Goal: Task Accomplishment & Management: Manage account settings

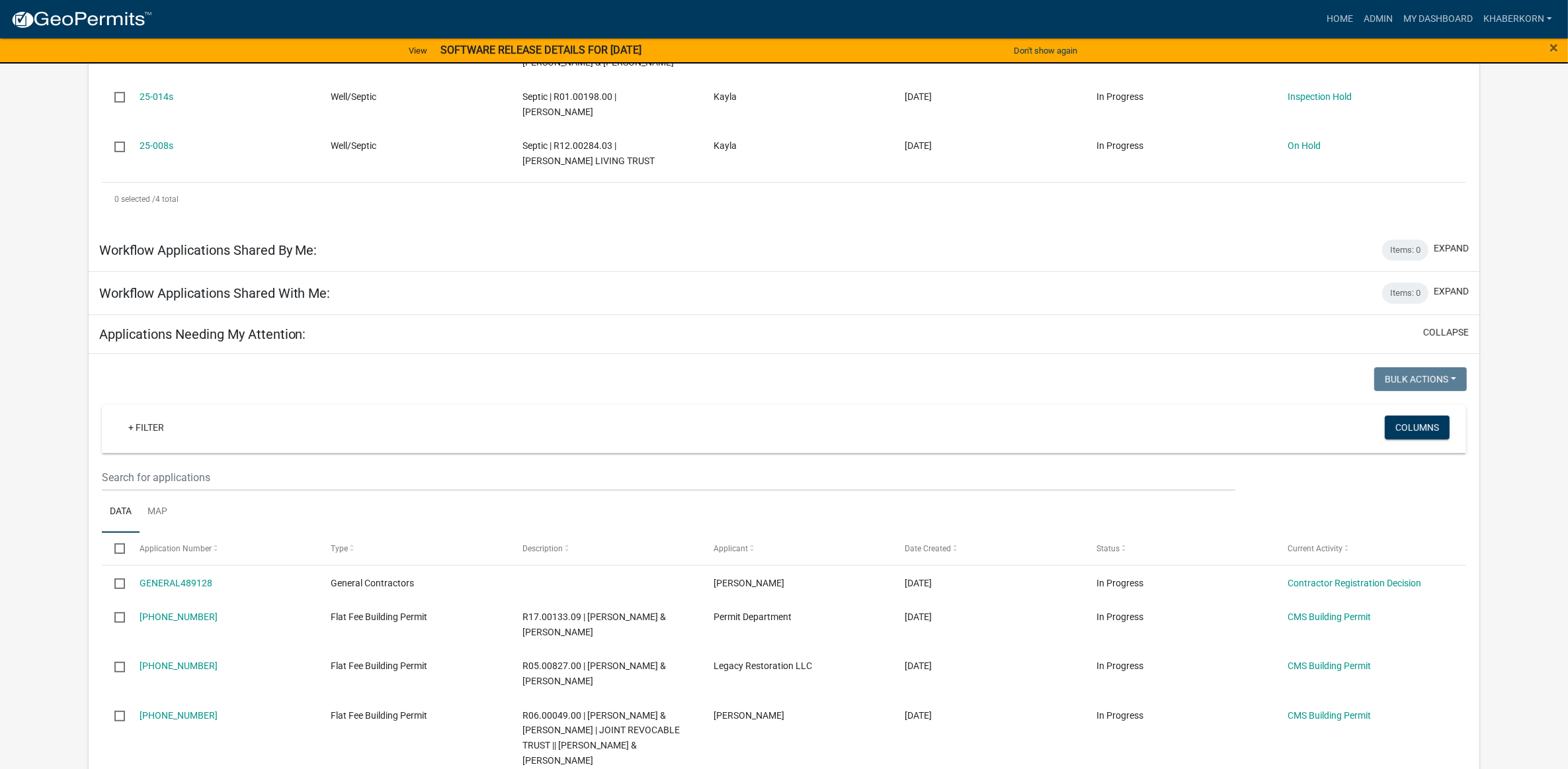
scroll to position [473, 0]
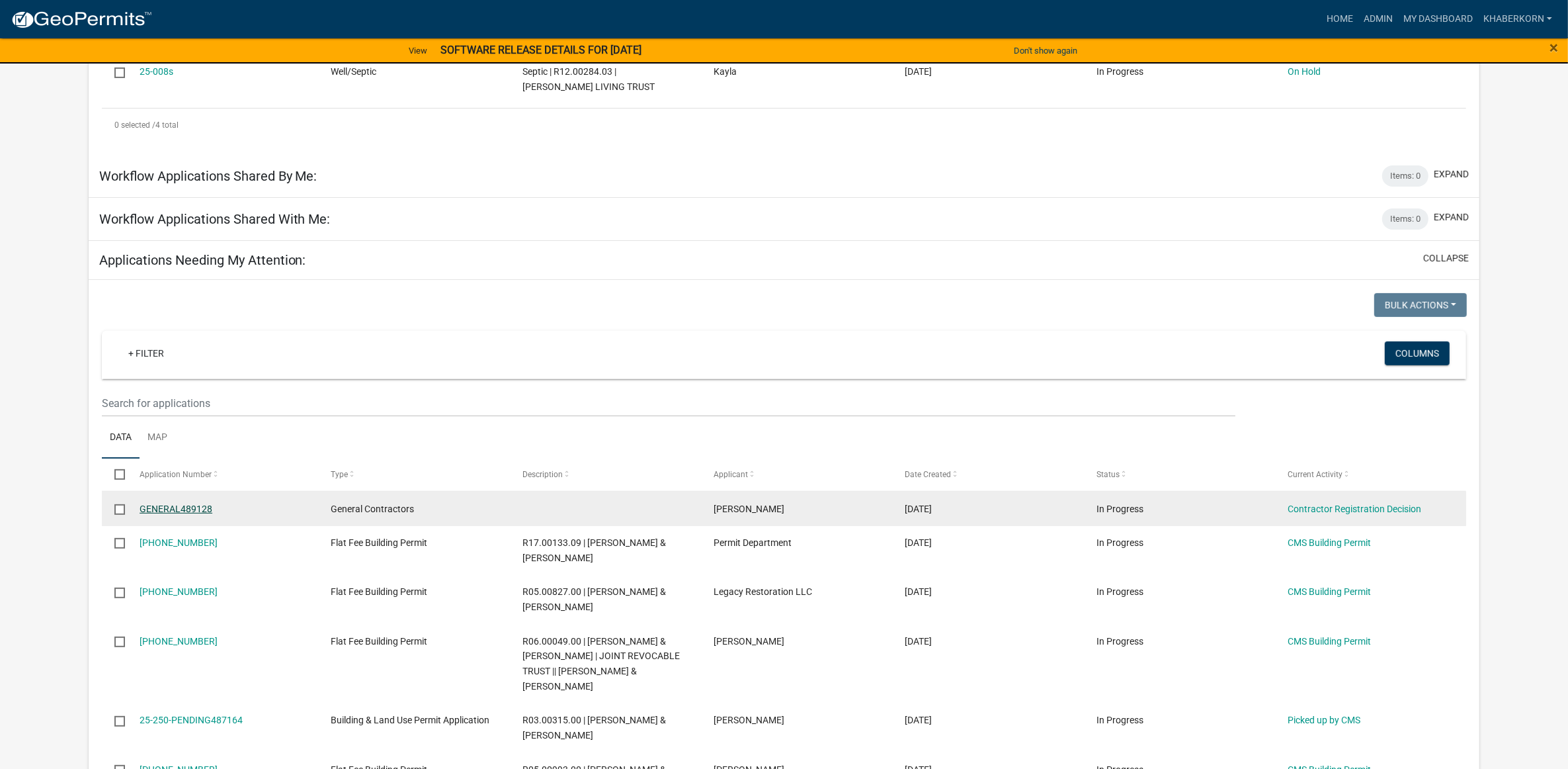
click at [174, 507] on link "GENERAL489128" at bounding box center [176, 509] width 72 height 11
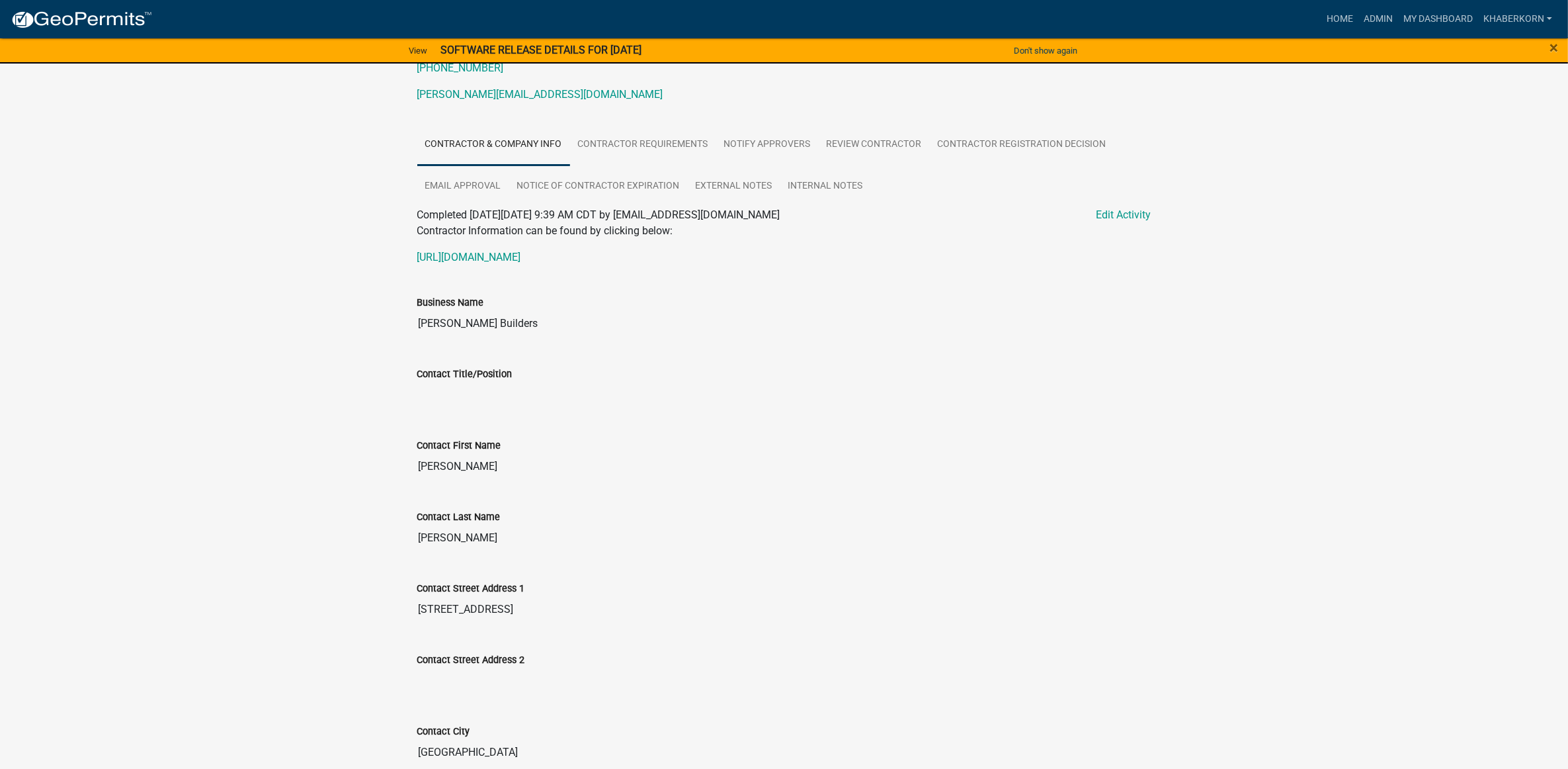
scroll to position [22, 0]
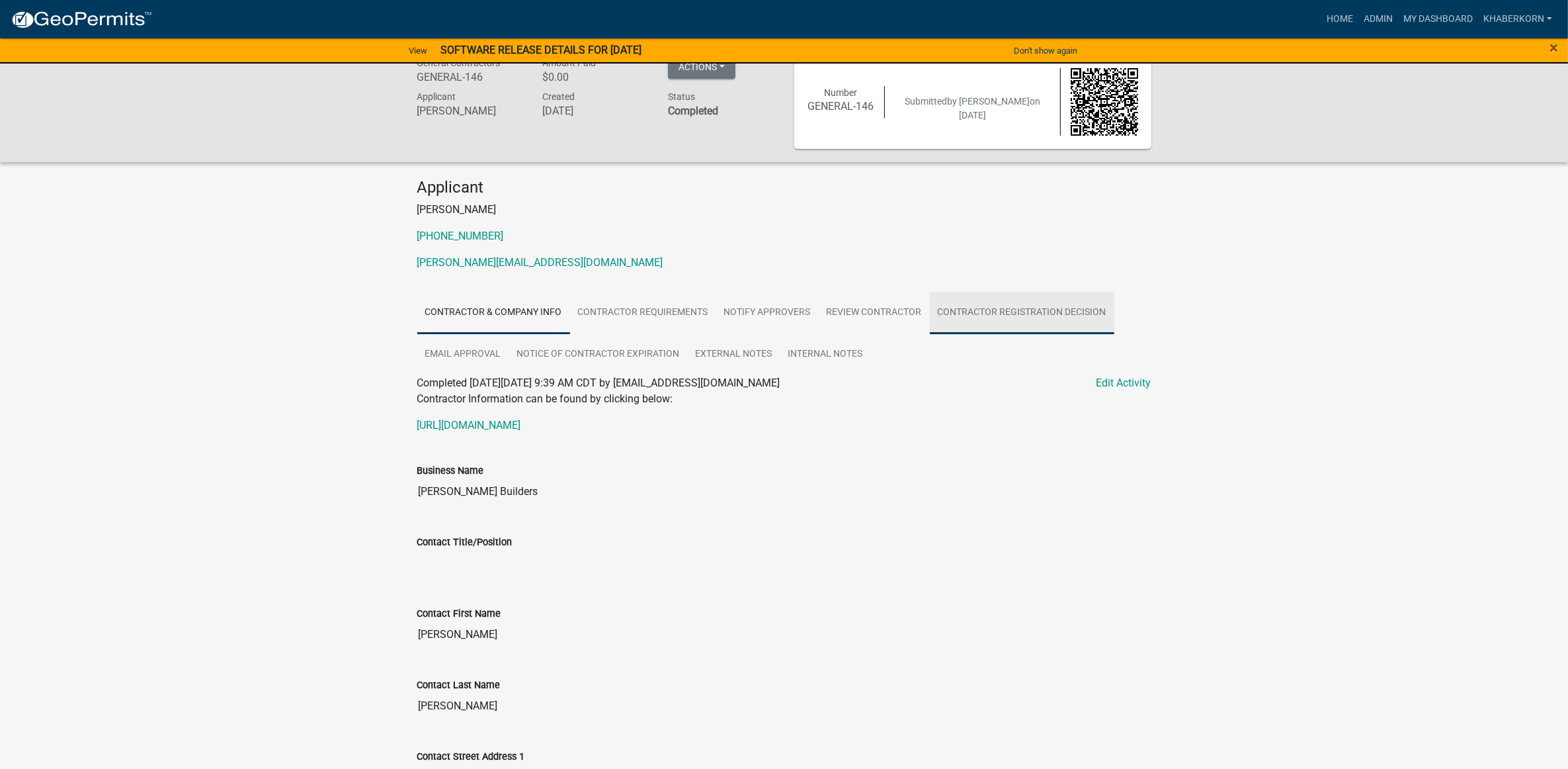
click at [1035, 293] on link "Contractor Registration Decision" at bounding box center [1021, 313] width 185 height 42
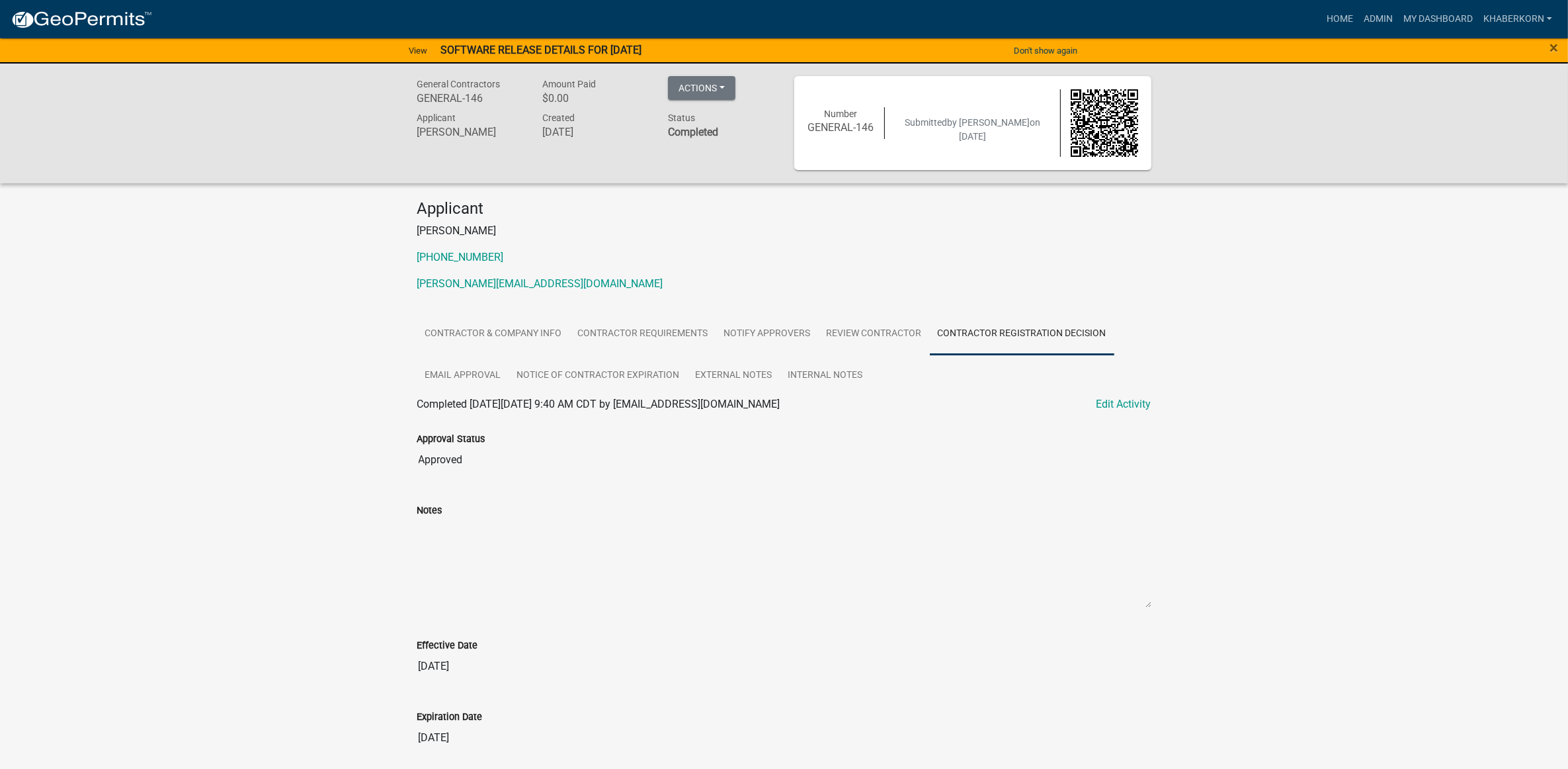
scroll to position [0, 0]
click at [1413, 21] on link "My Dashboard" at bounding box center [1438, 19] width 80 height 25
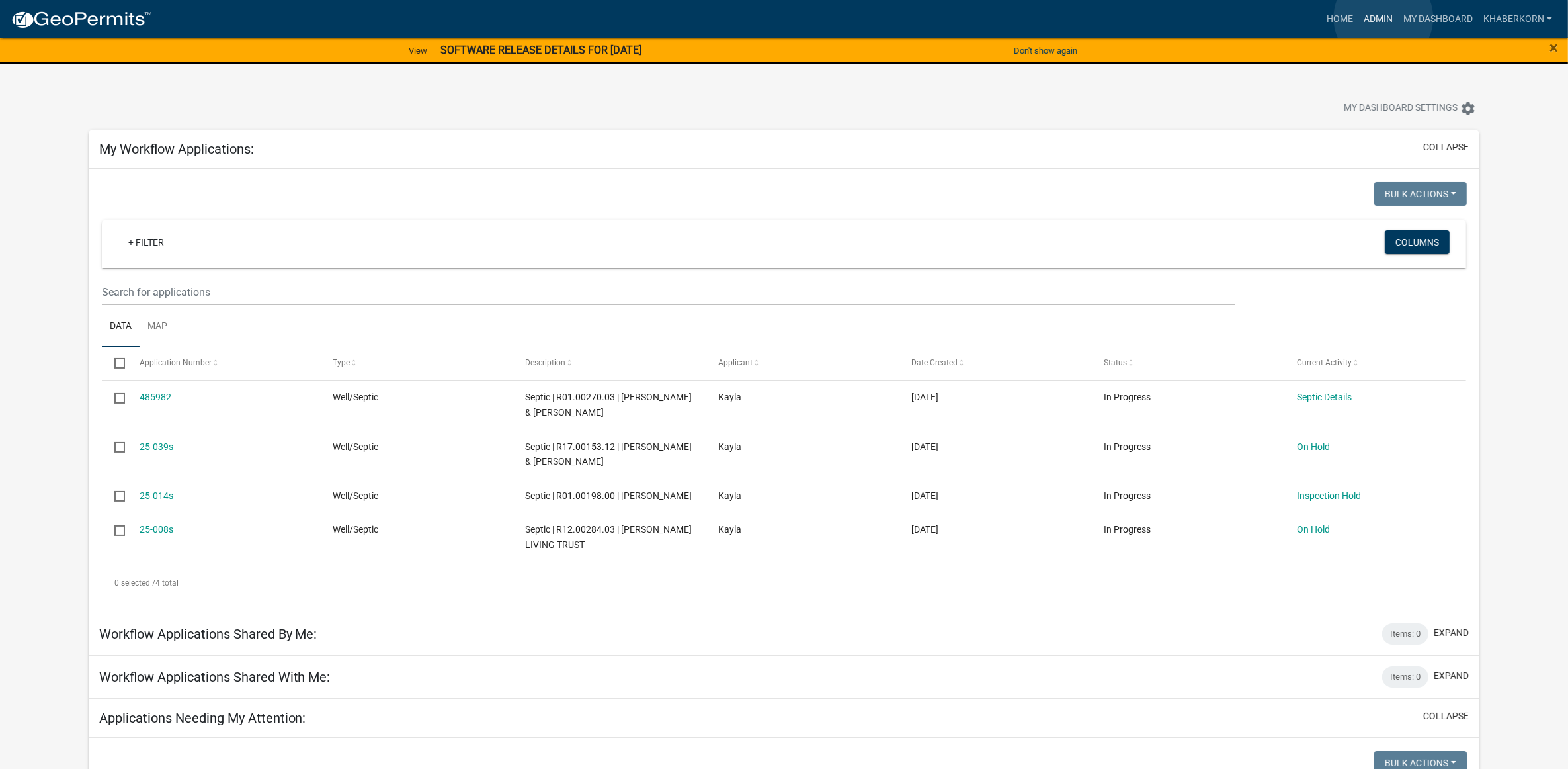
click at [1383, 17] on link "Admin" at bounding box center [1378, 19] width 40 height 25
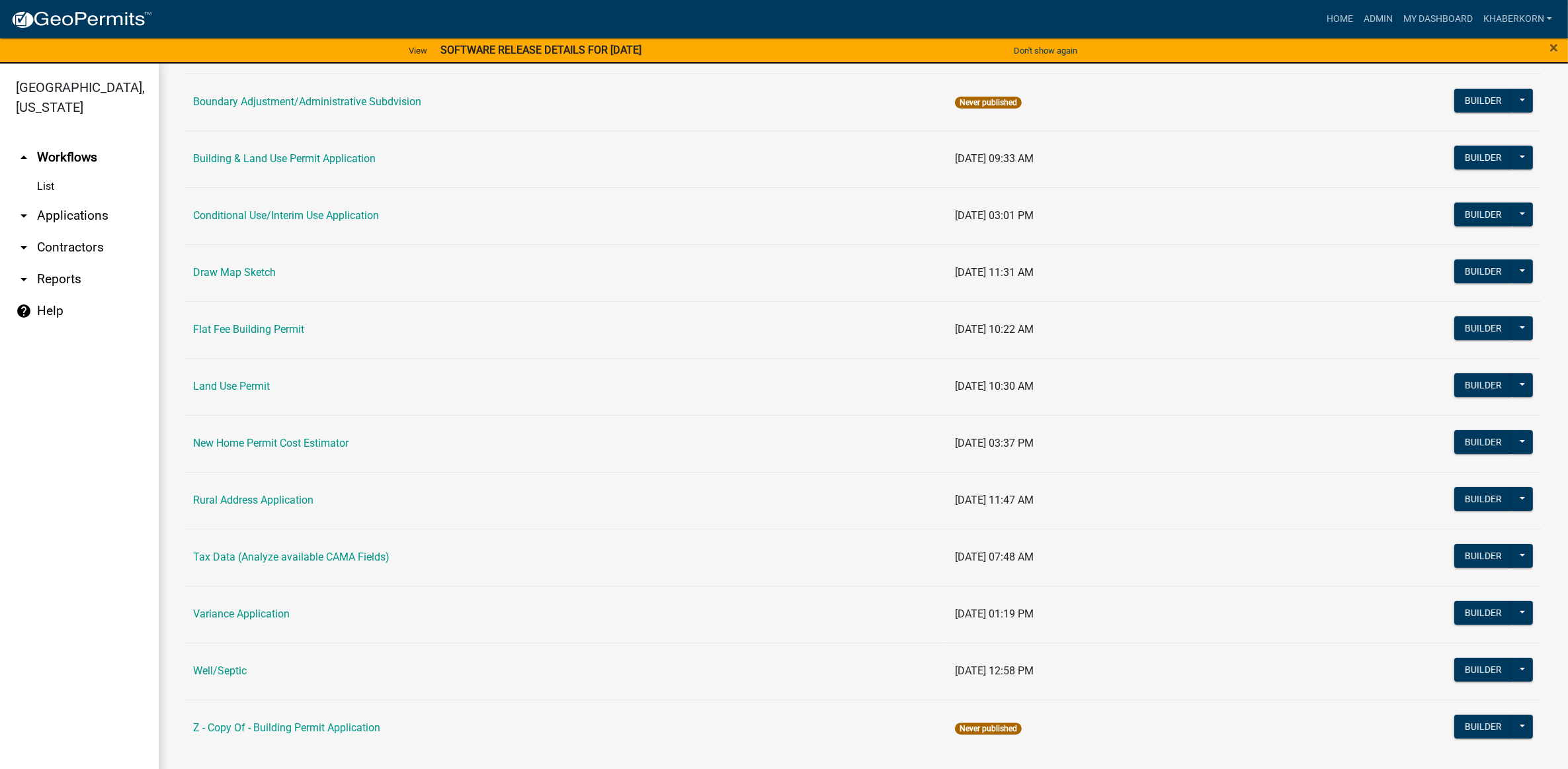
scroll to position [190, 0]
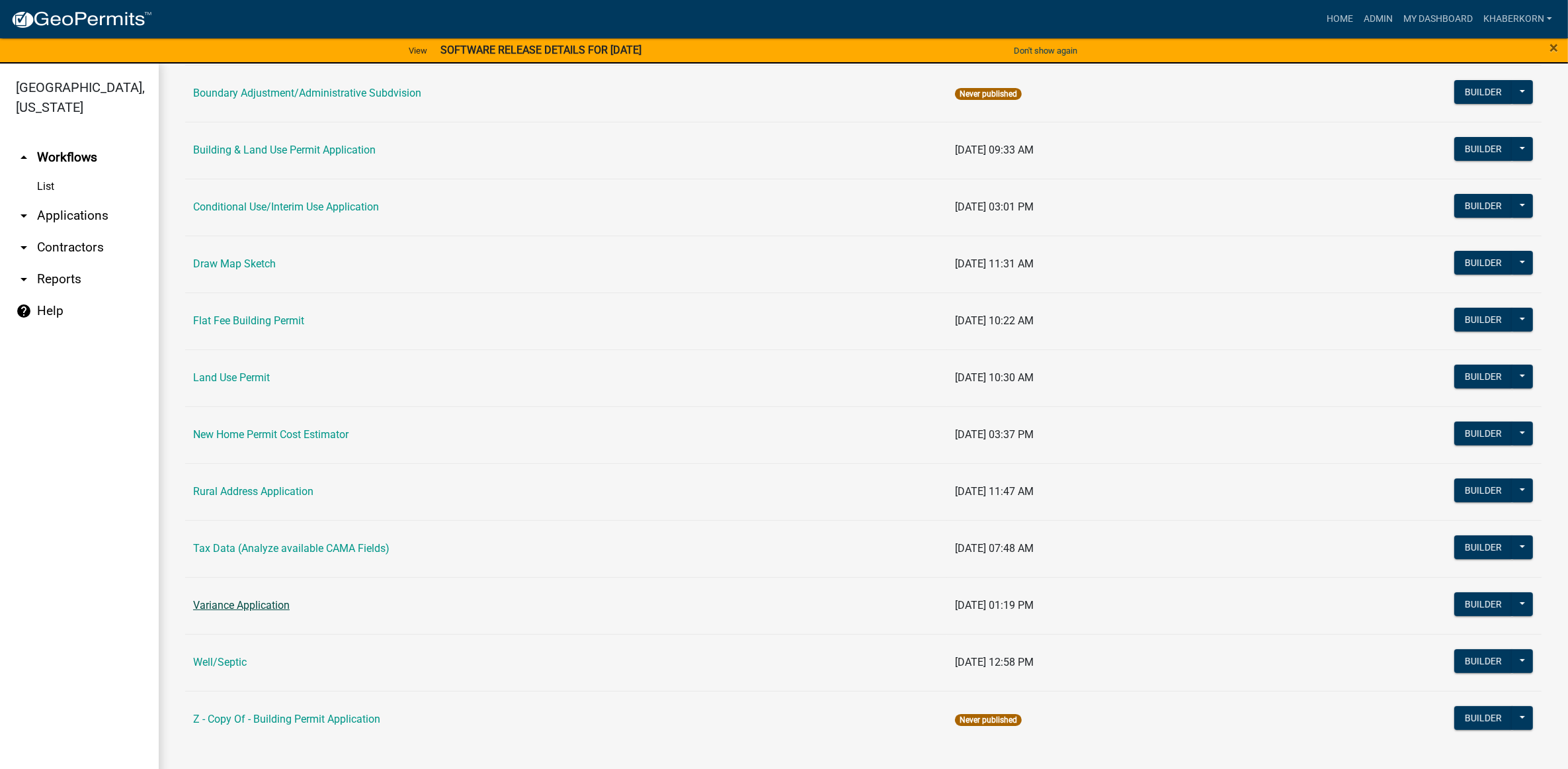
click at [250, 607] on link "Variance Application" at bounding box center [241, 605] width 97 height 12
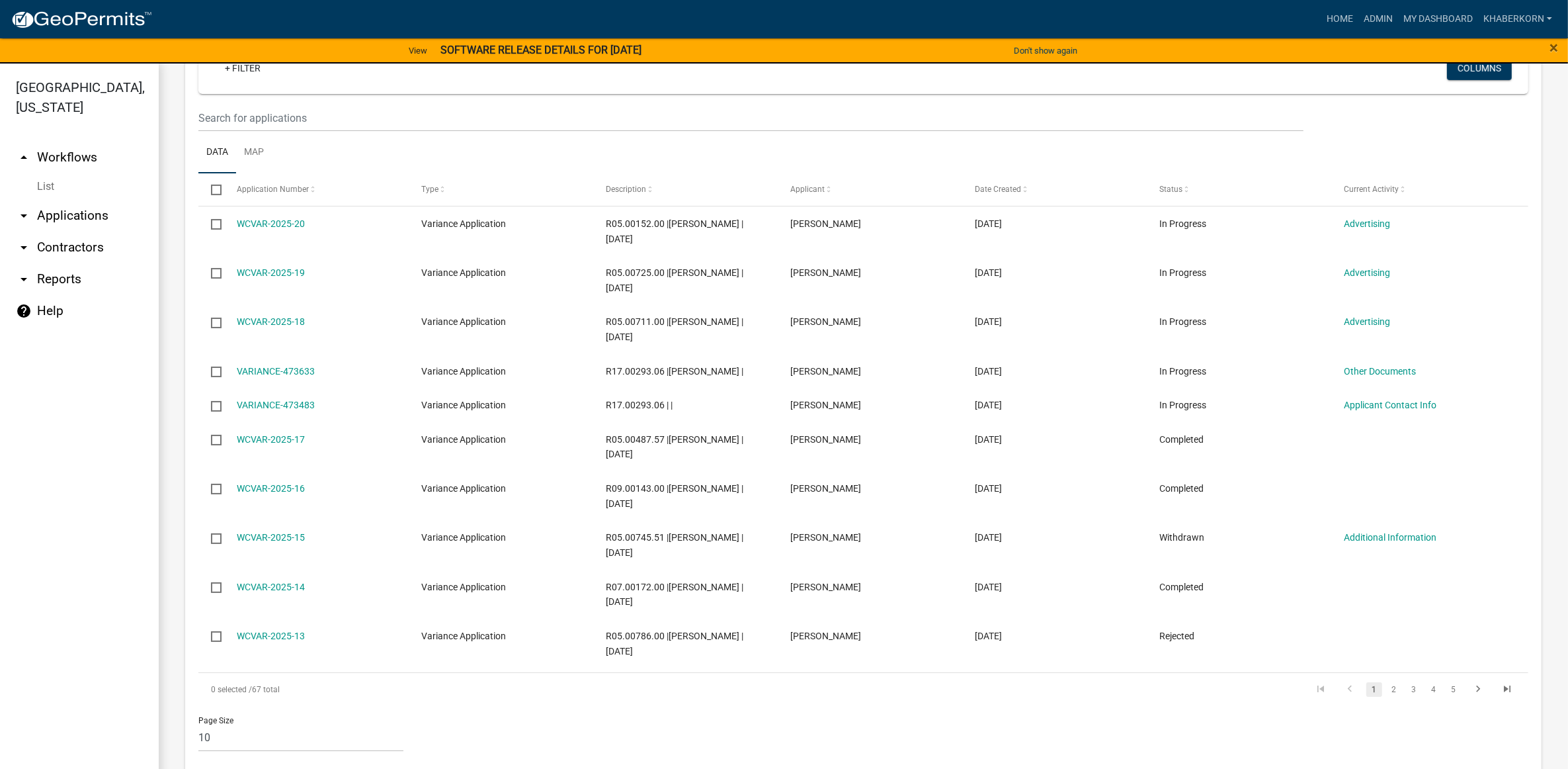
scroll to position [710, 0]
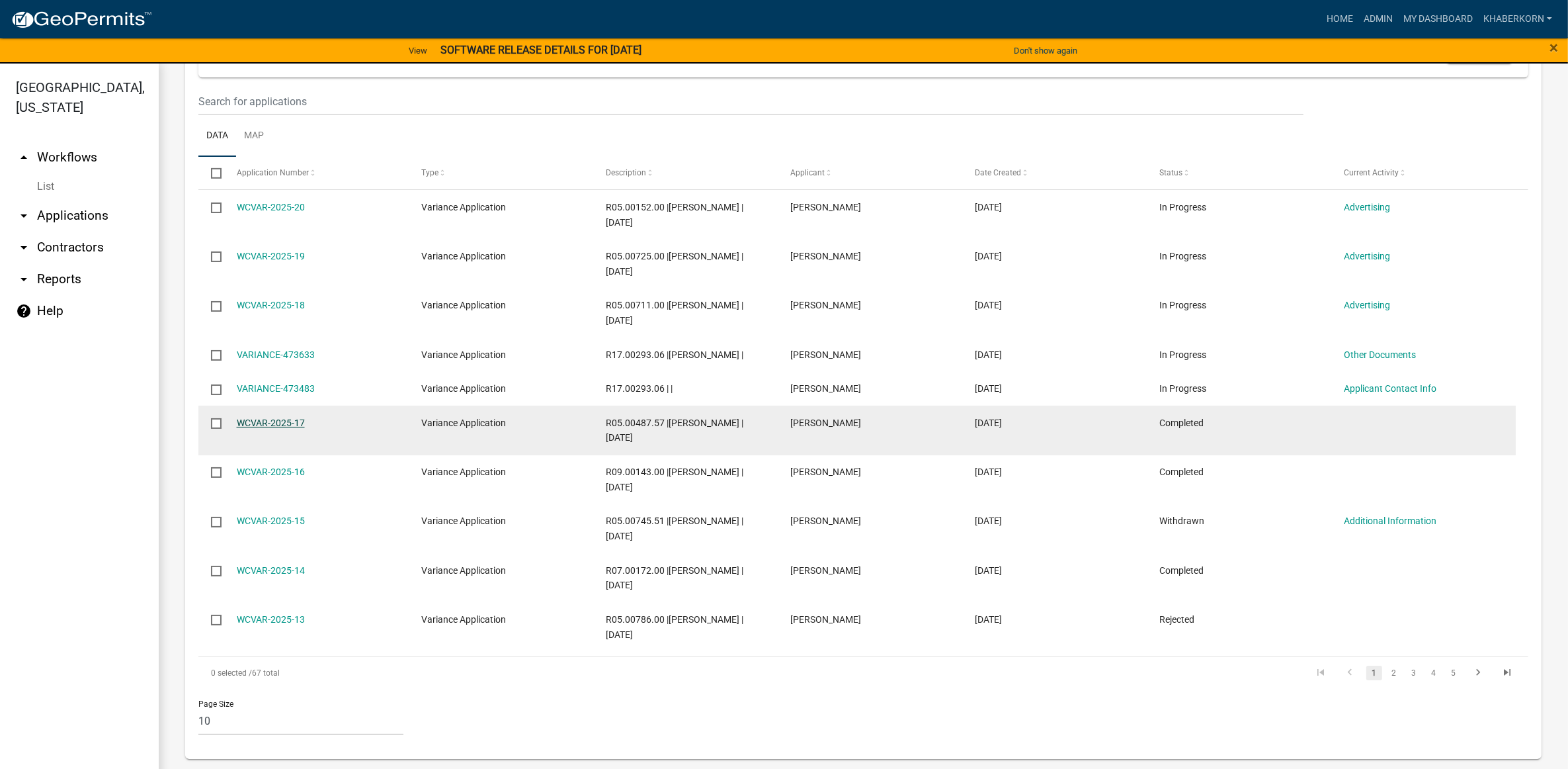
click at [268, 419] on link "WCVAR-2025-17" at bounding box center [271, 422] width 68 height 11
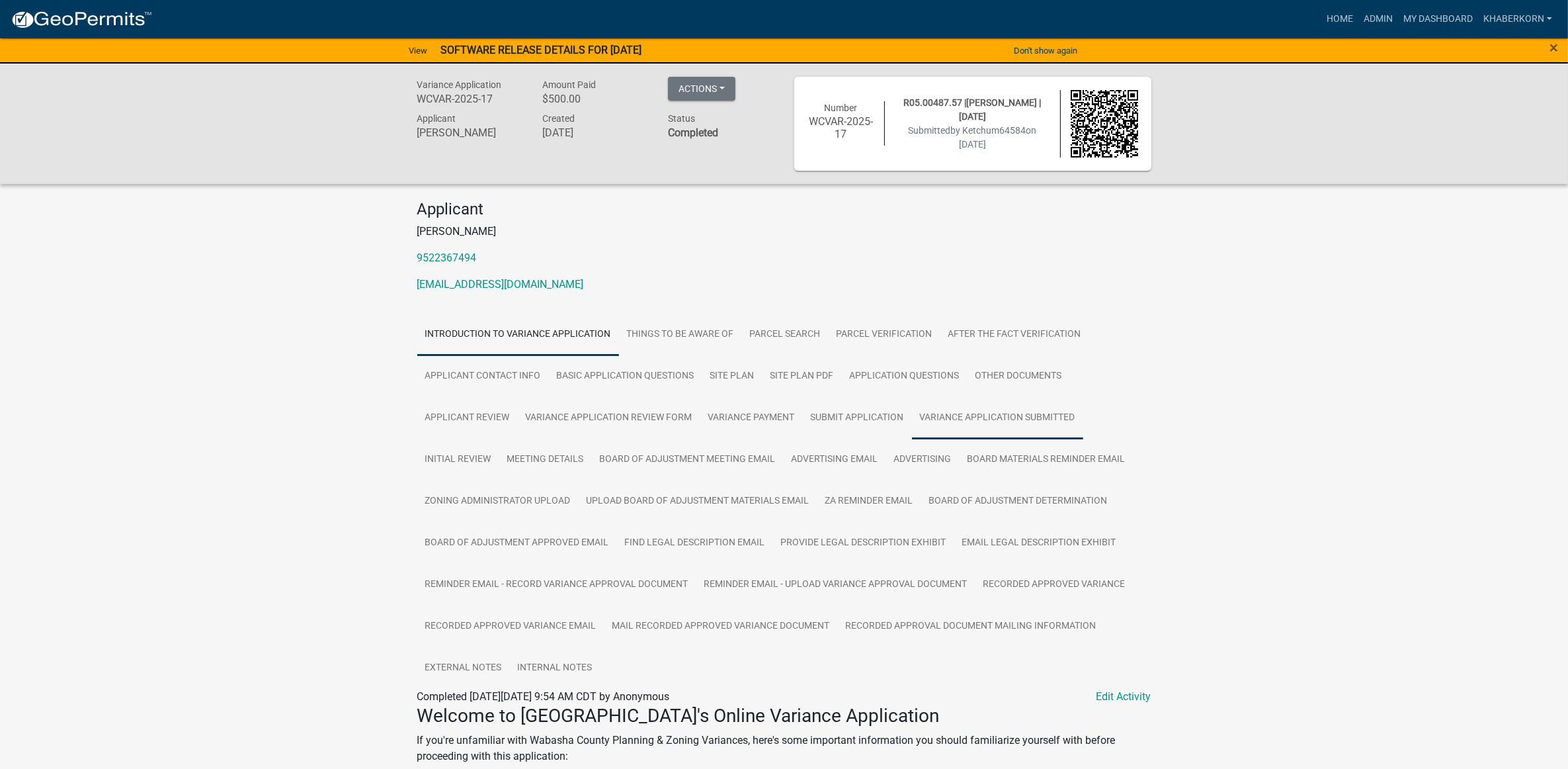
click at [978, 417] on link "Variance Application Submitted" at bounding box center [997, 418] width 172 height 42
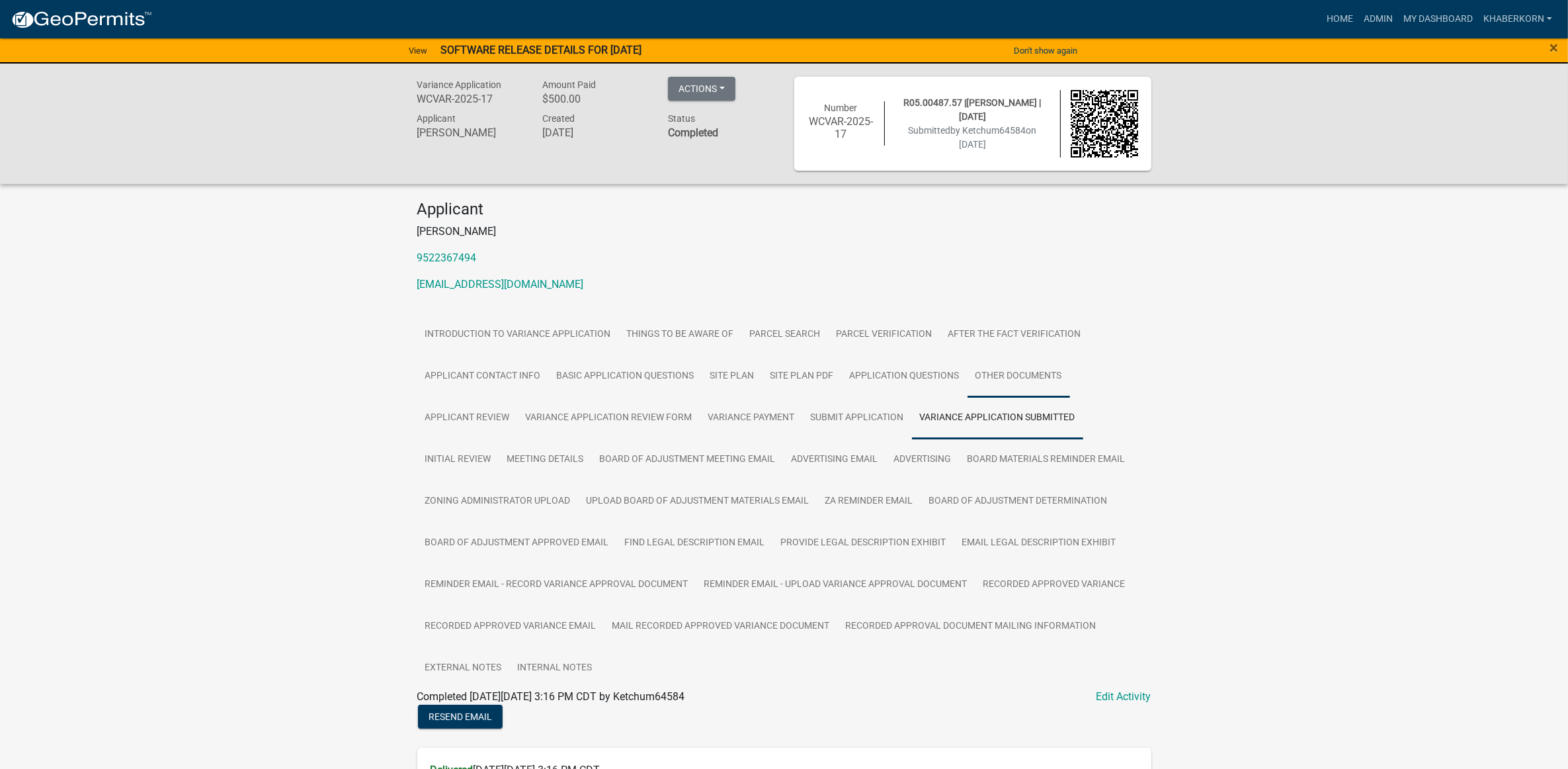
click at [1012, 381] on link "Other Documents" at bounding box center [1019, 377] width 102 height 42
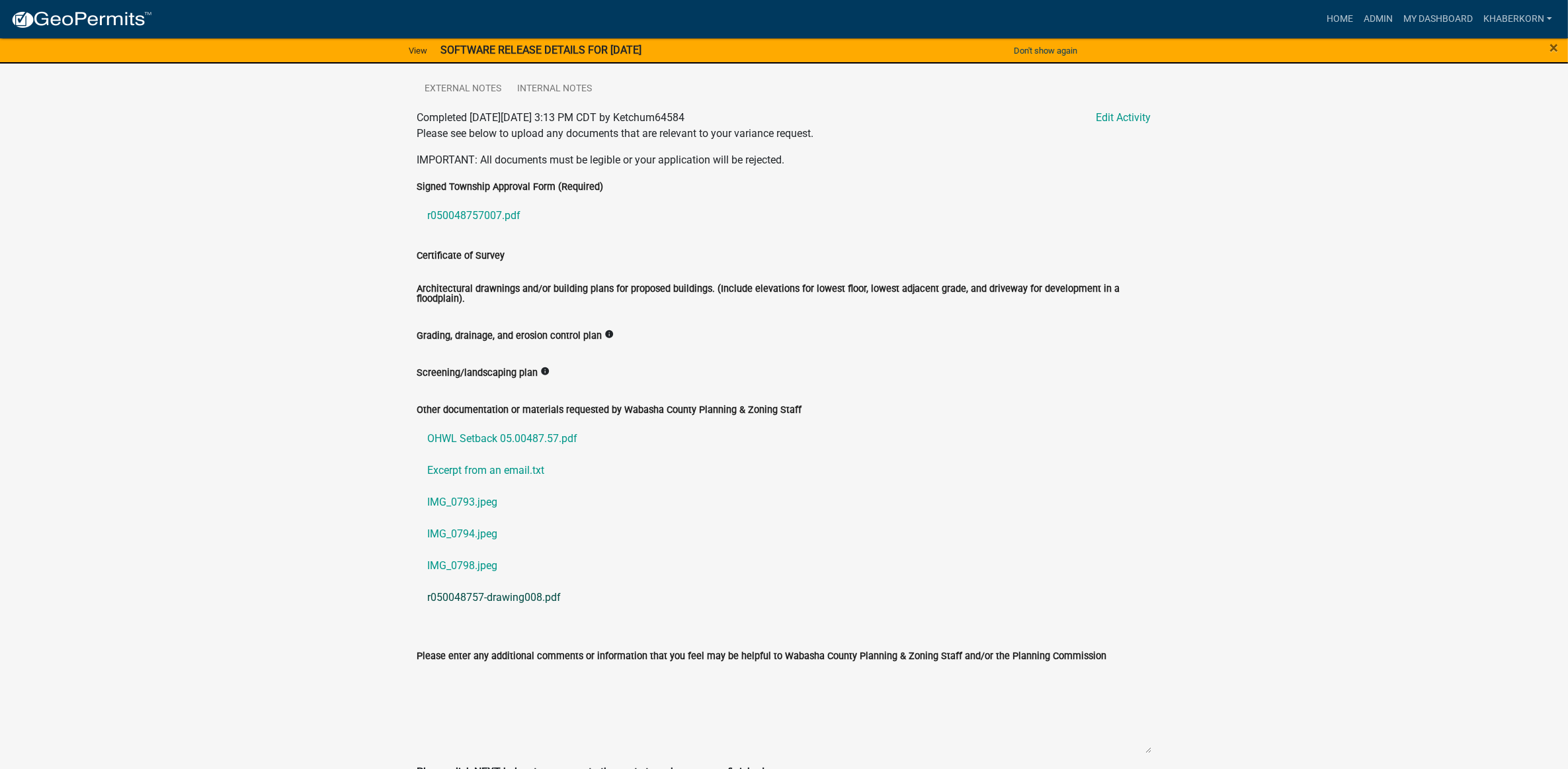
scroll to position [165, 0]
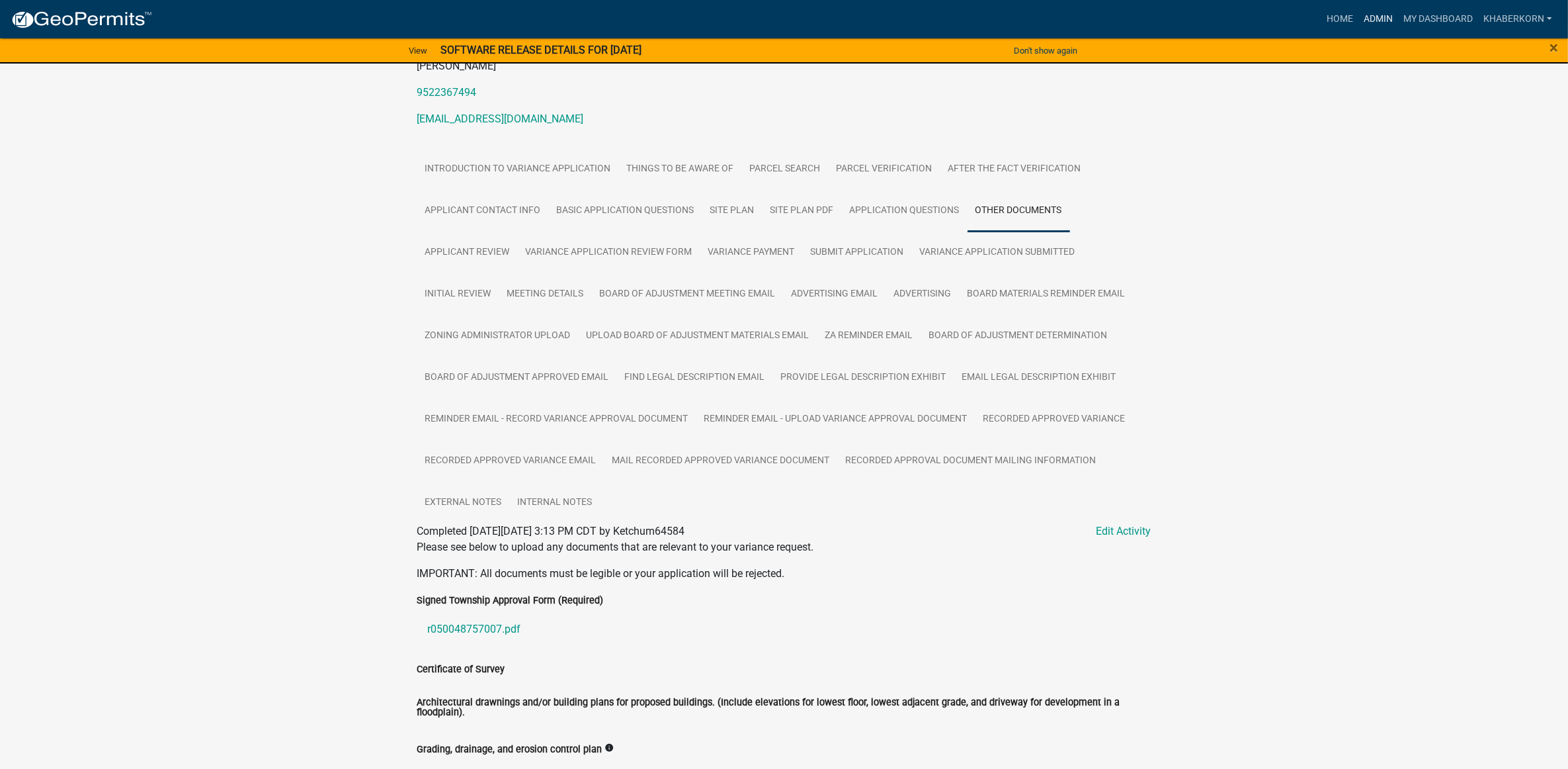
click at [1377, 16] on link "Admin" at bounding box center [1378, 19] width 40 height 25
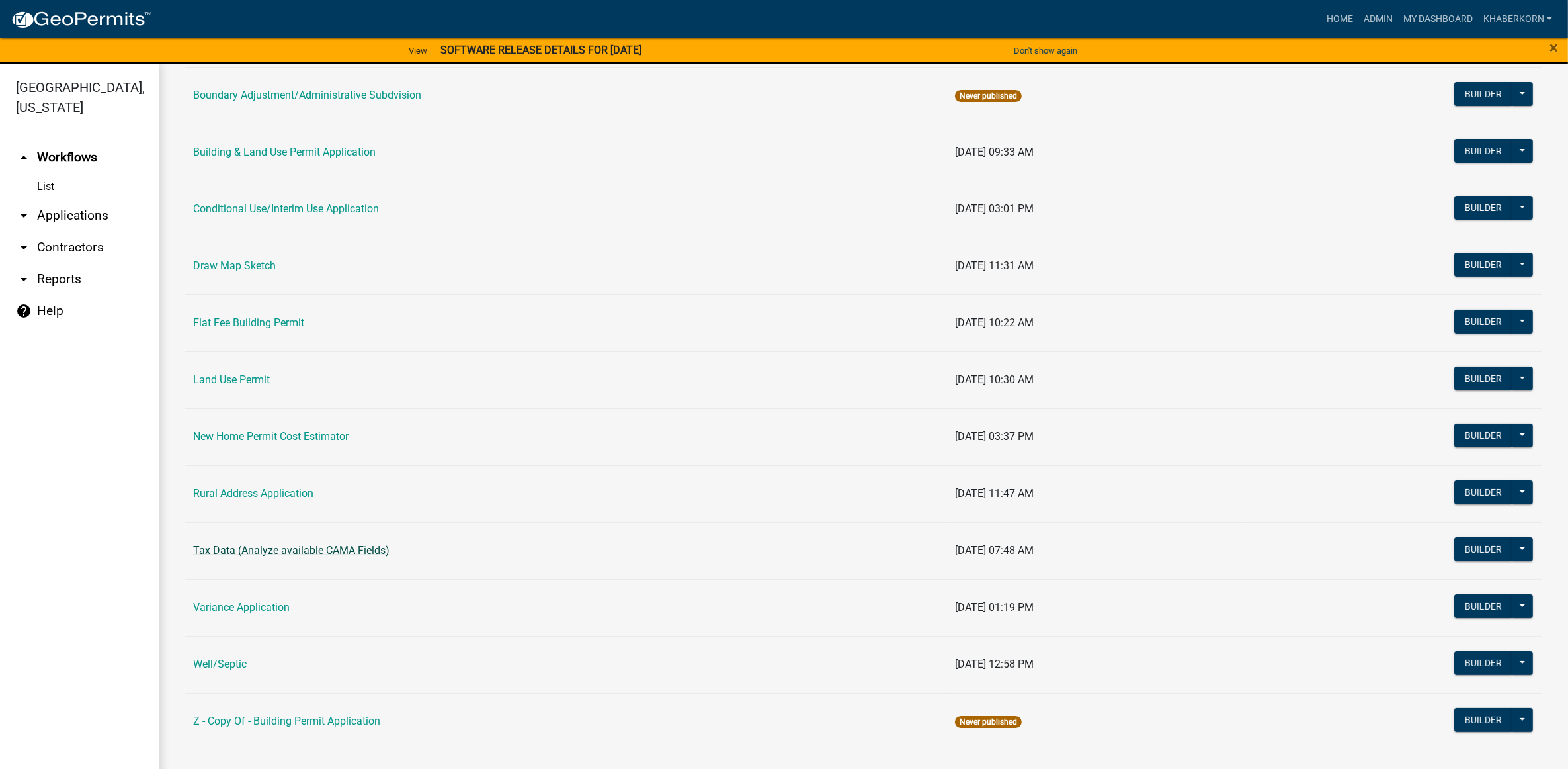
scroll to position [190, 0]
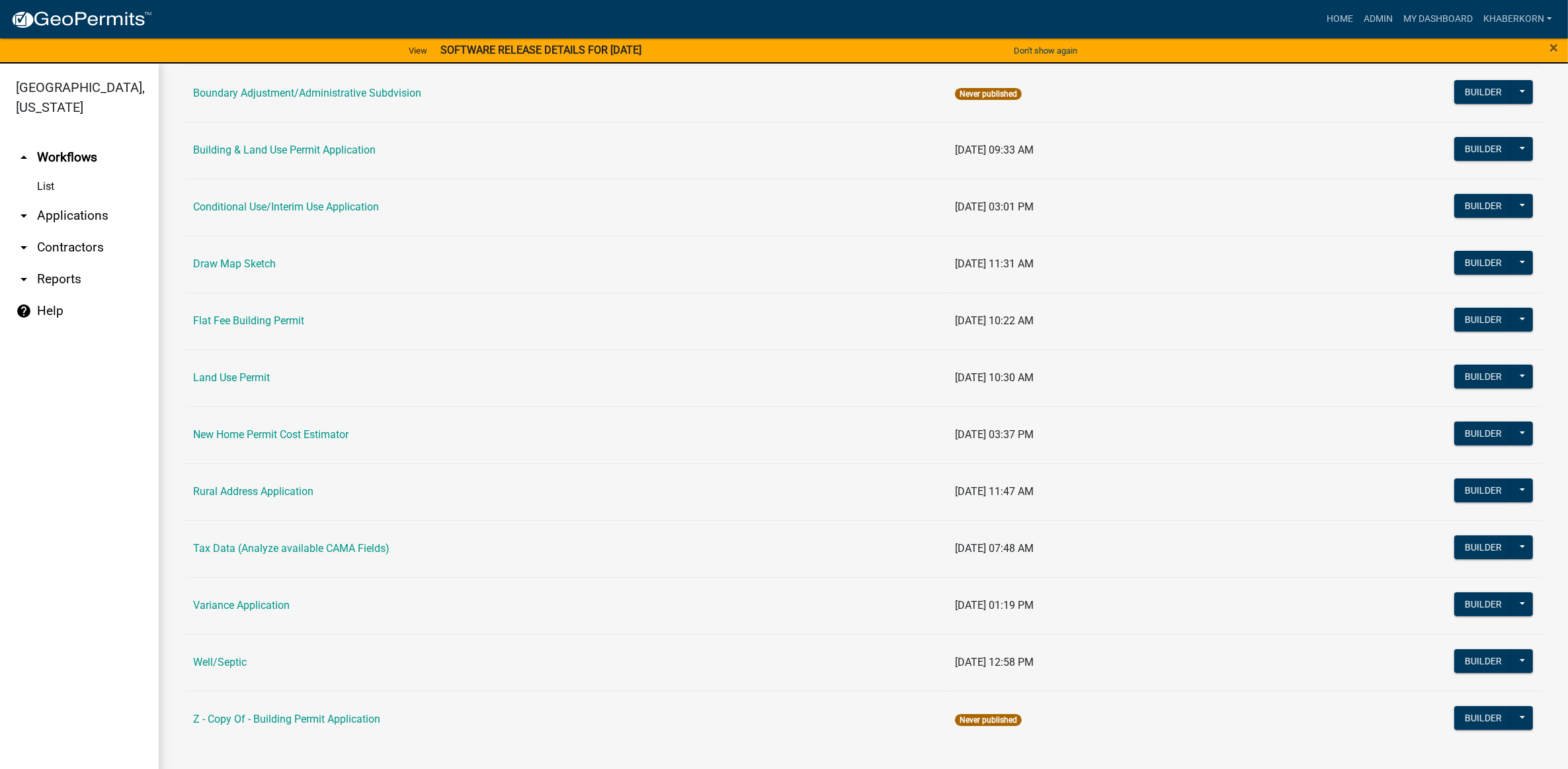
click at [236, 614] on td "Variance Application" at bounding box center [566, 605] width 762 height 57
click at [236, 611] on link "Variance Application" at bounding box center [241, 605] width 97 height 12
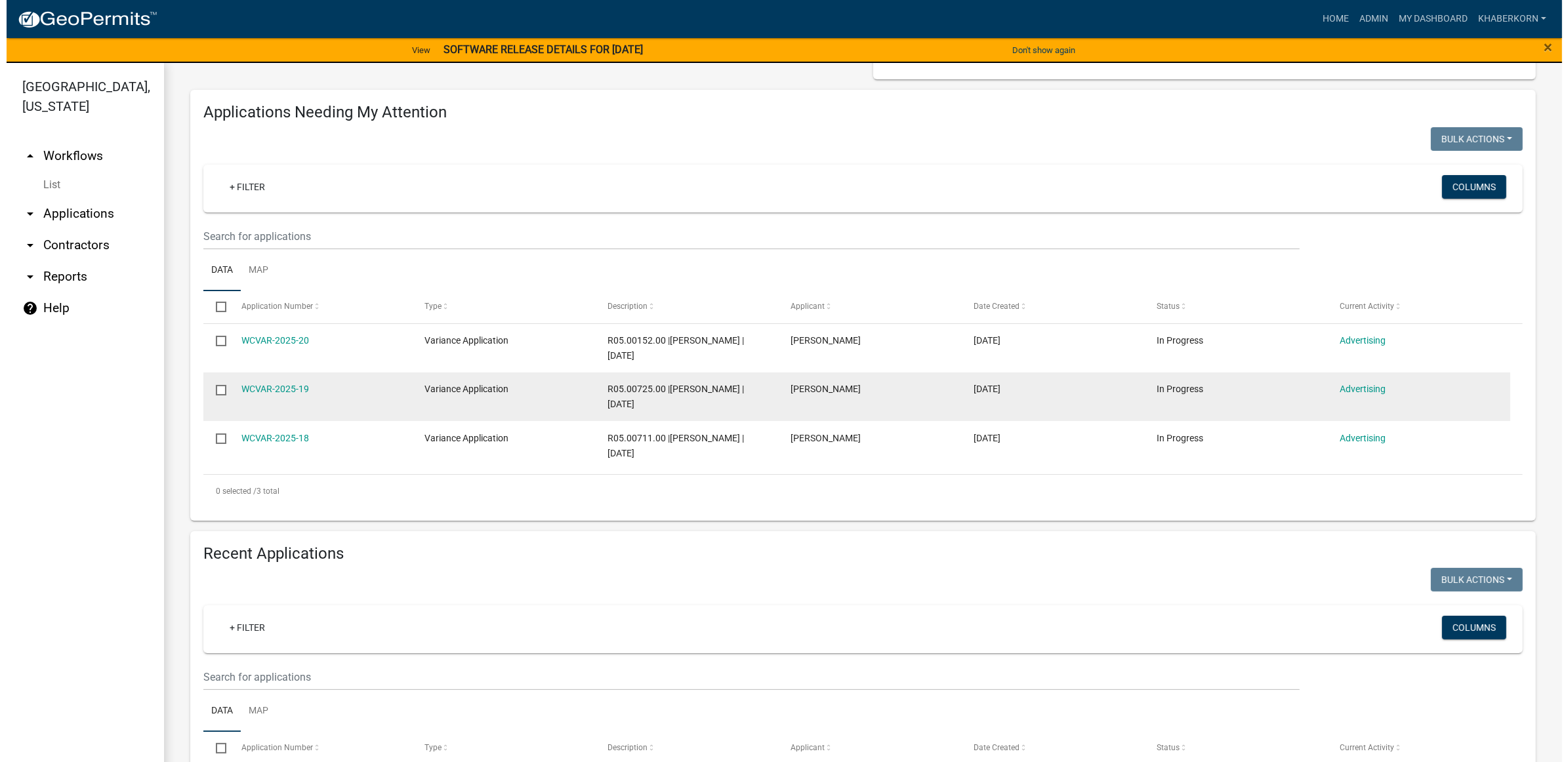
scroll to position [410, 0]
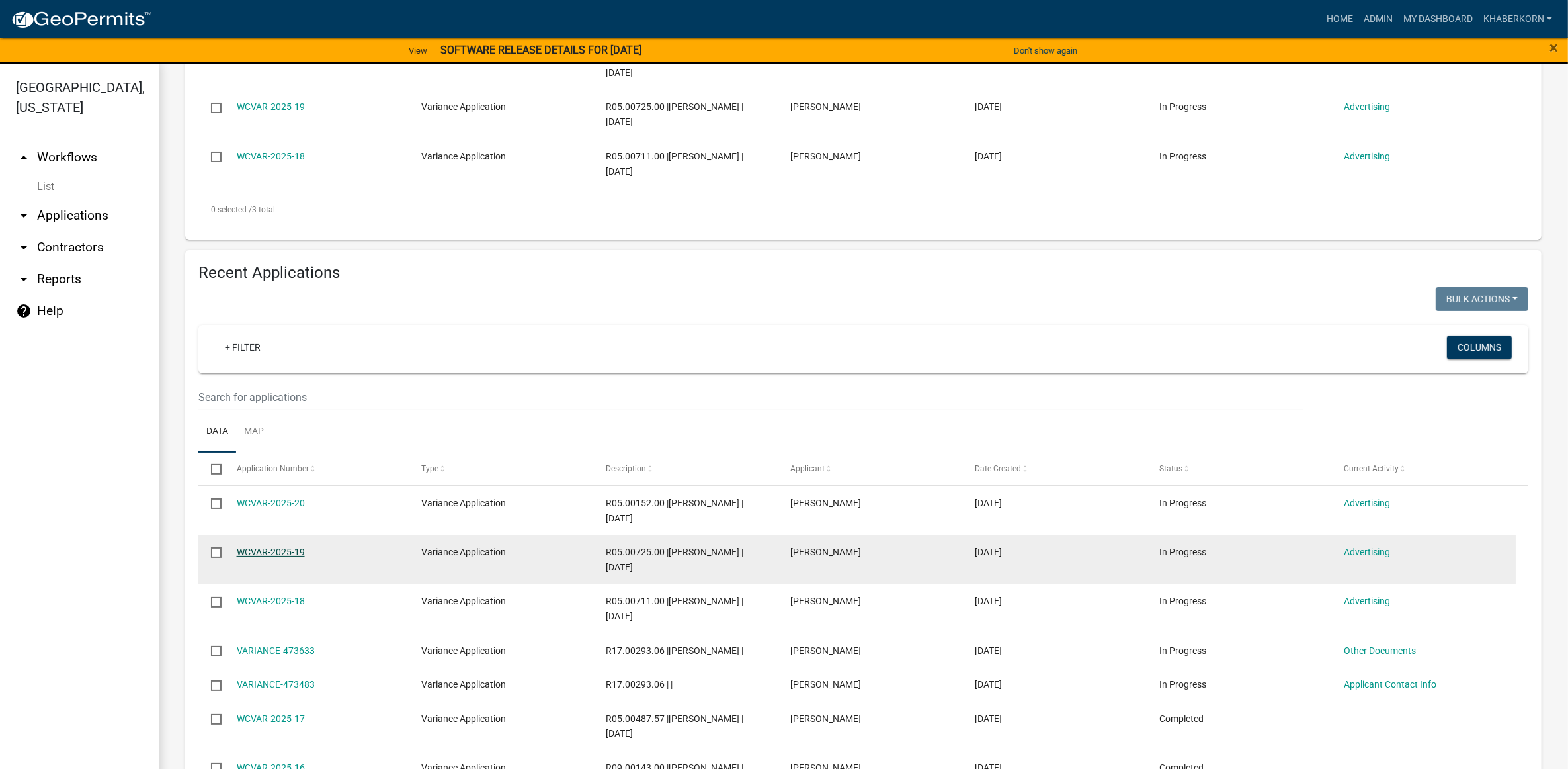
click at [285, 548] on link "WCVAR-2025-19" at bounding box center [271, 552] width 68 height 11
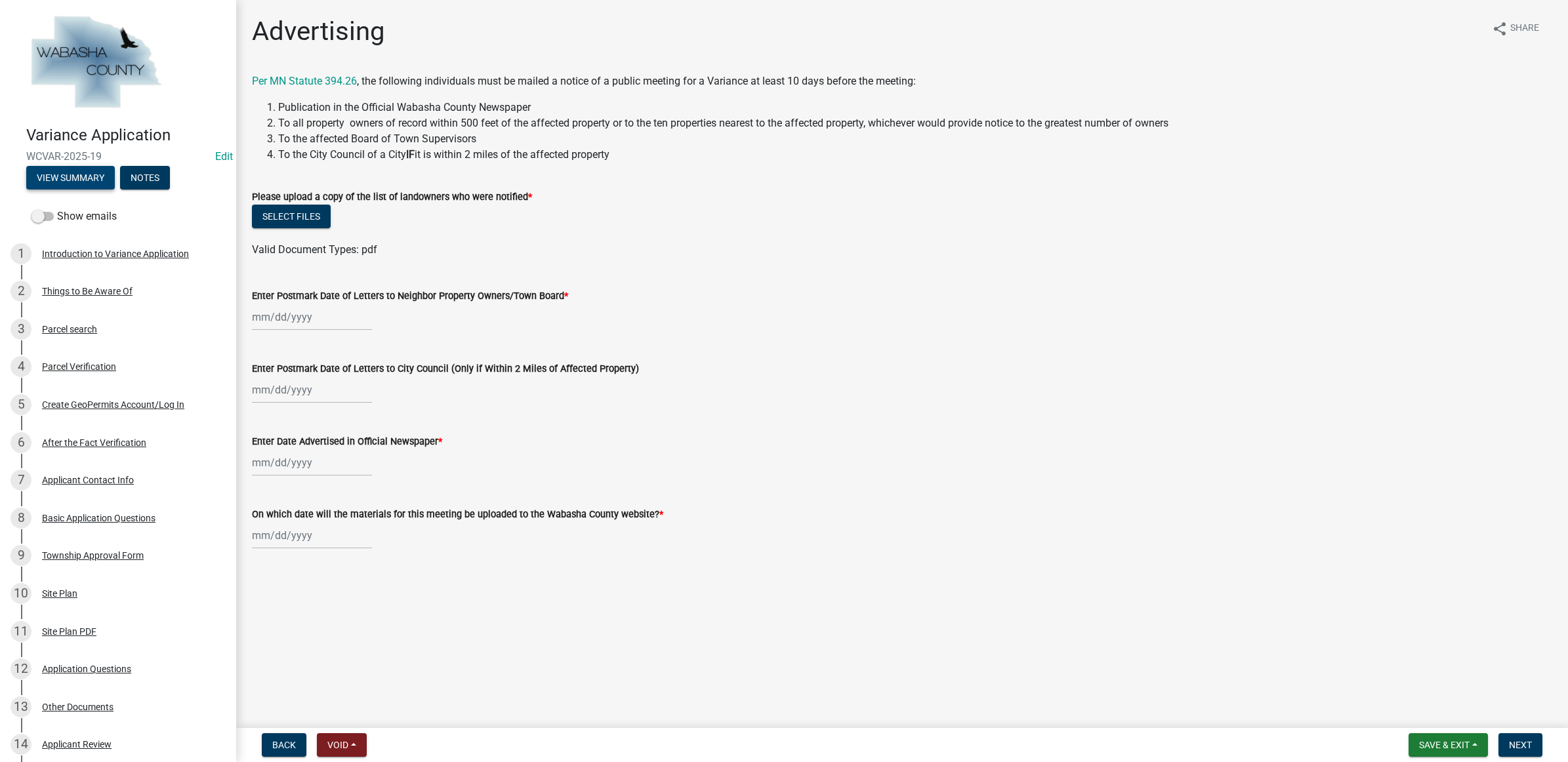
click at [96, 173] on button "View Summary" at bounding box center [71, 177] width 89 height 23
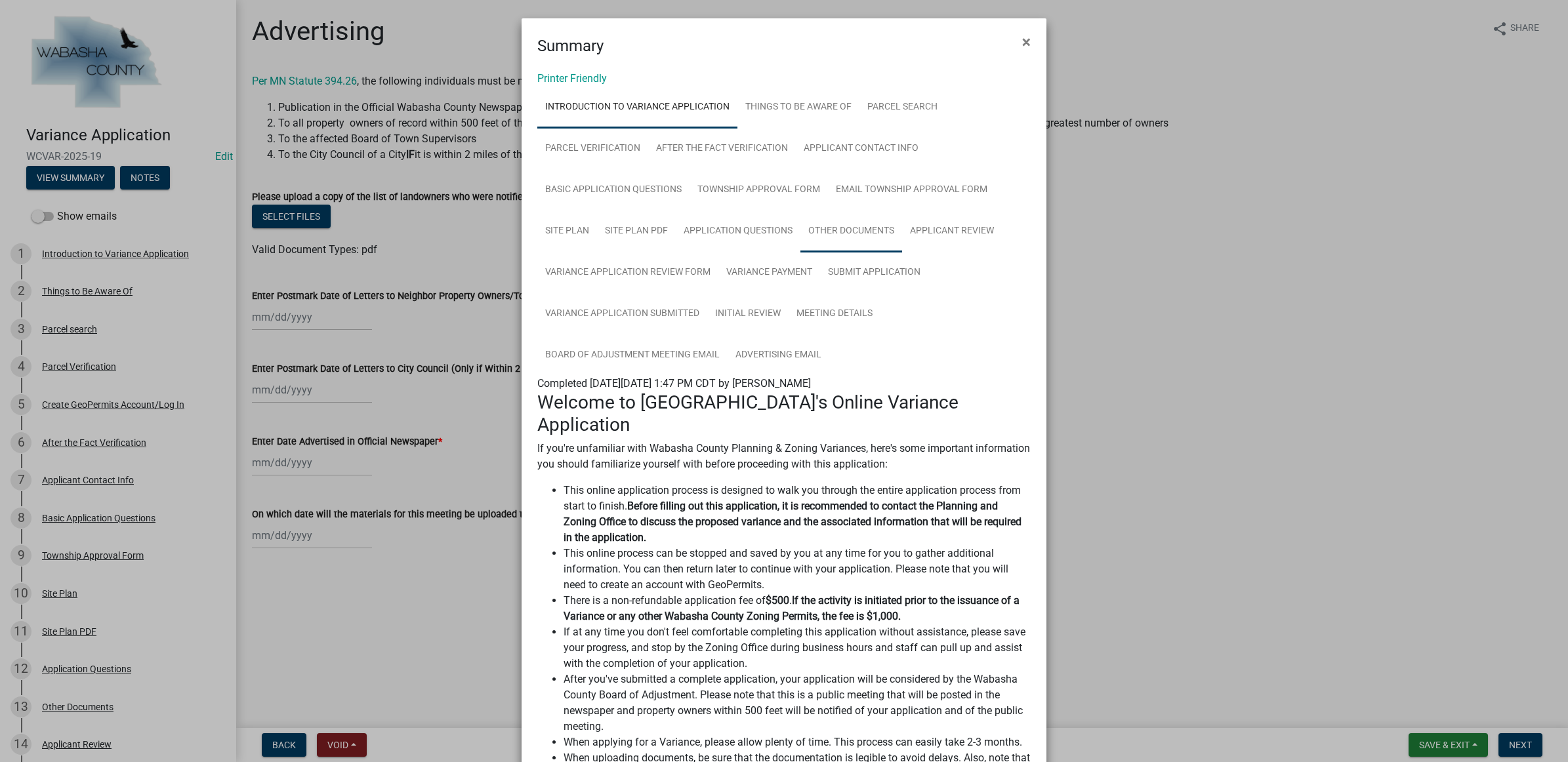
click at [818, 215] on link "Other Documents" at bounding box center [851, 231] width 102 height 42
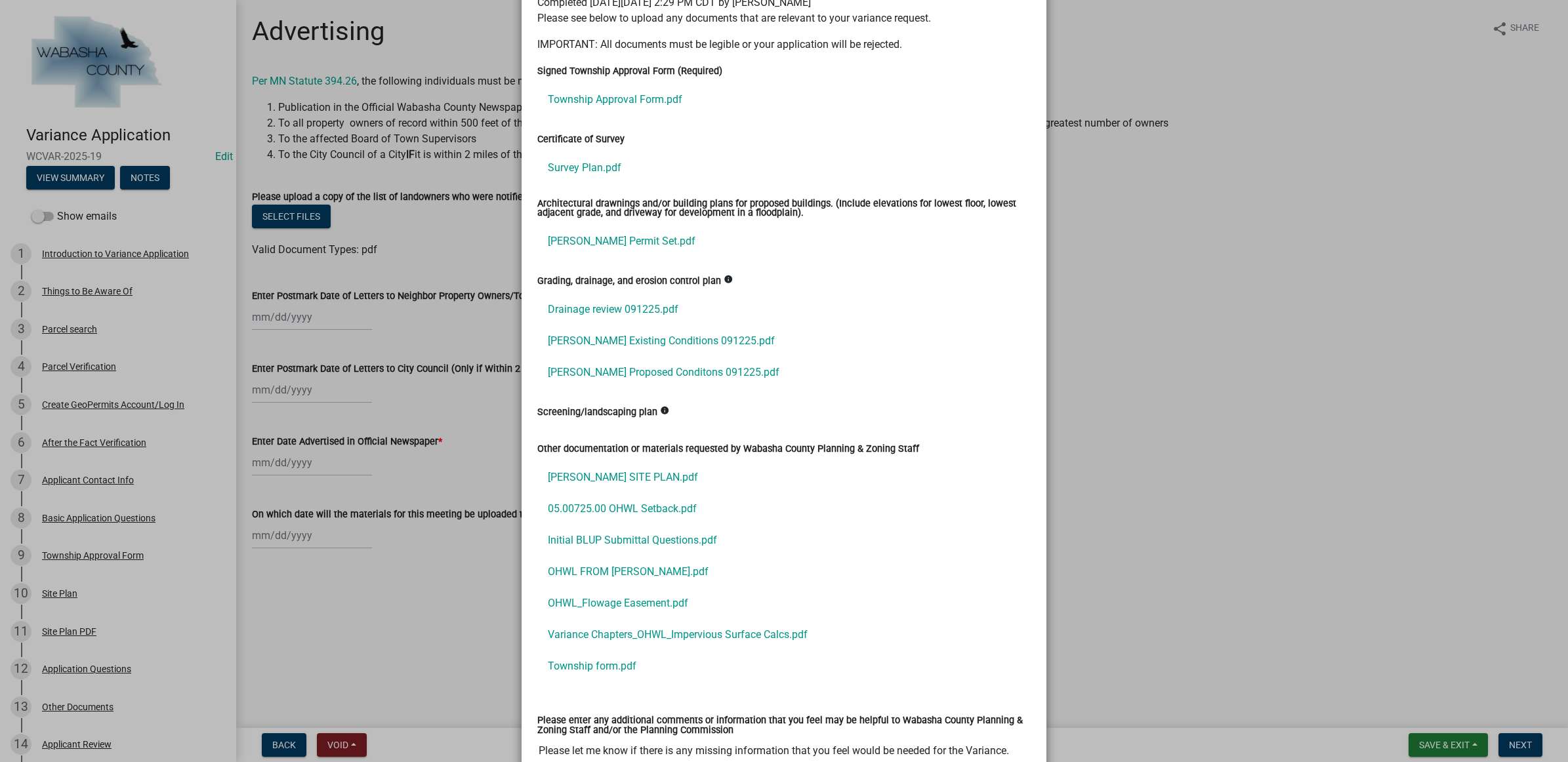
scroll to position [410, 0]
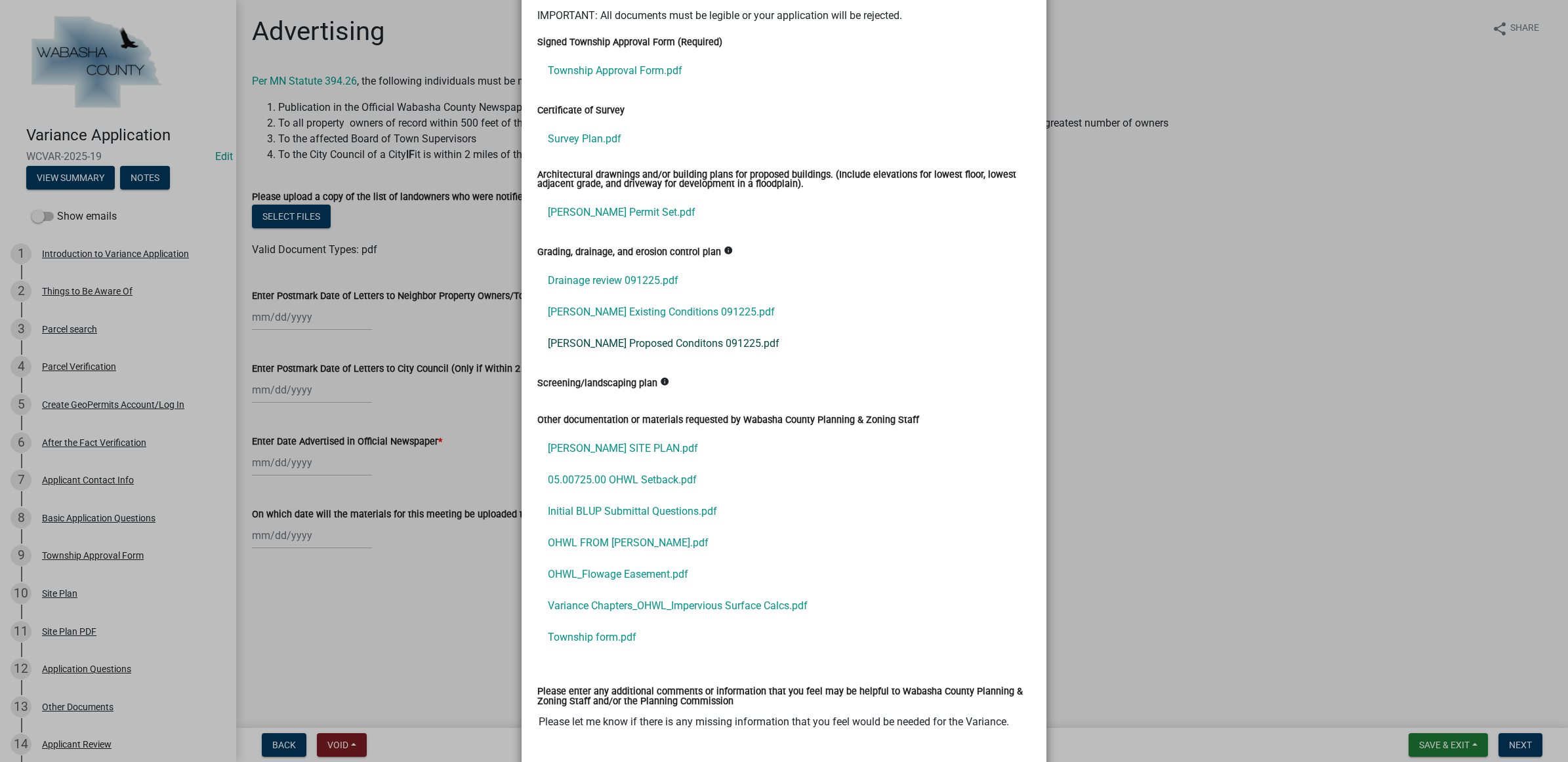
click at [628, 344] on link "Duellman Proposed Conditons 091225.pdf" at bounding box center [784, 344] width 494 height 31
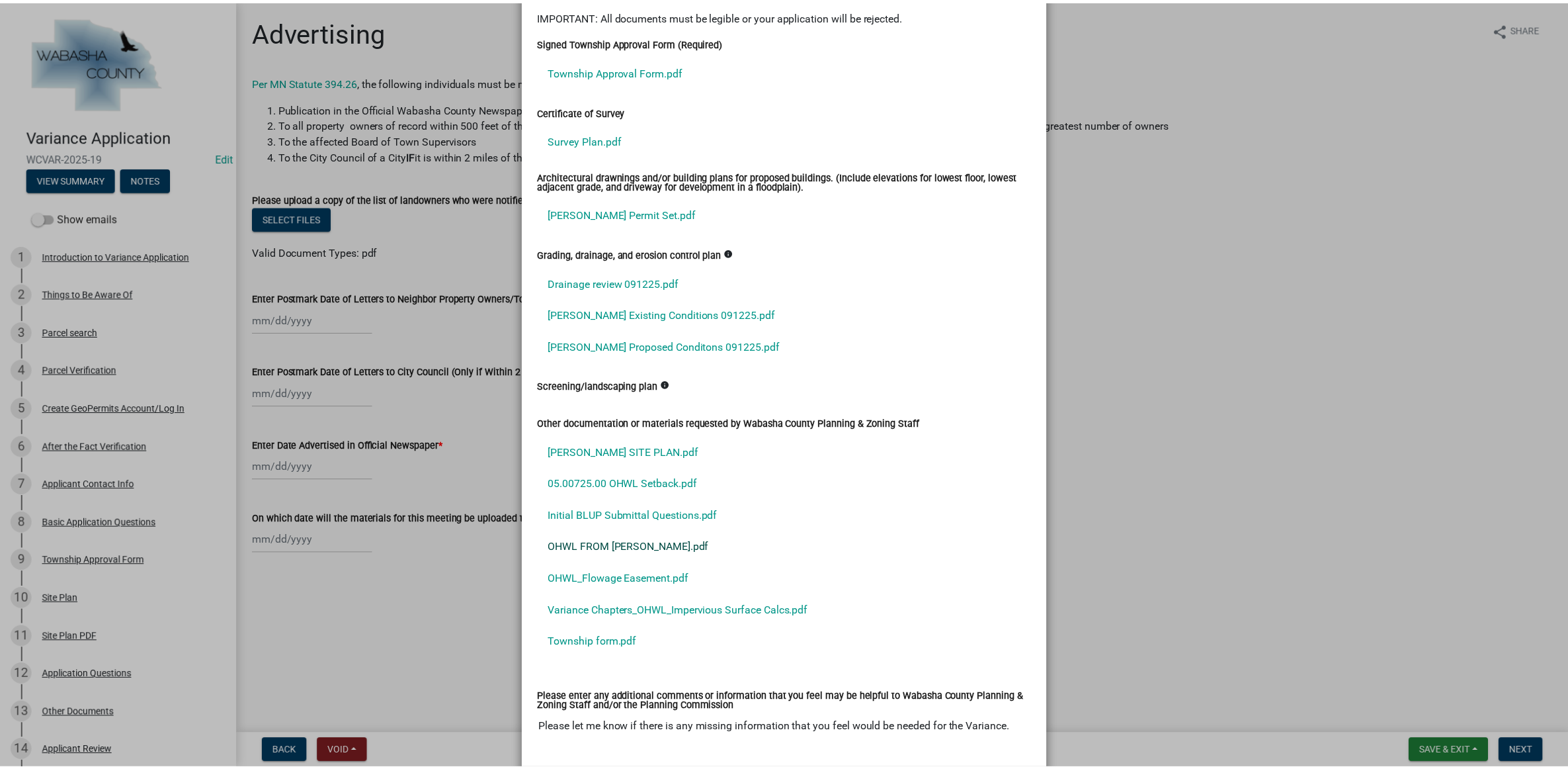
scroll to position [583, 0]
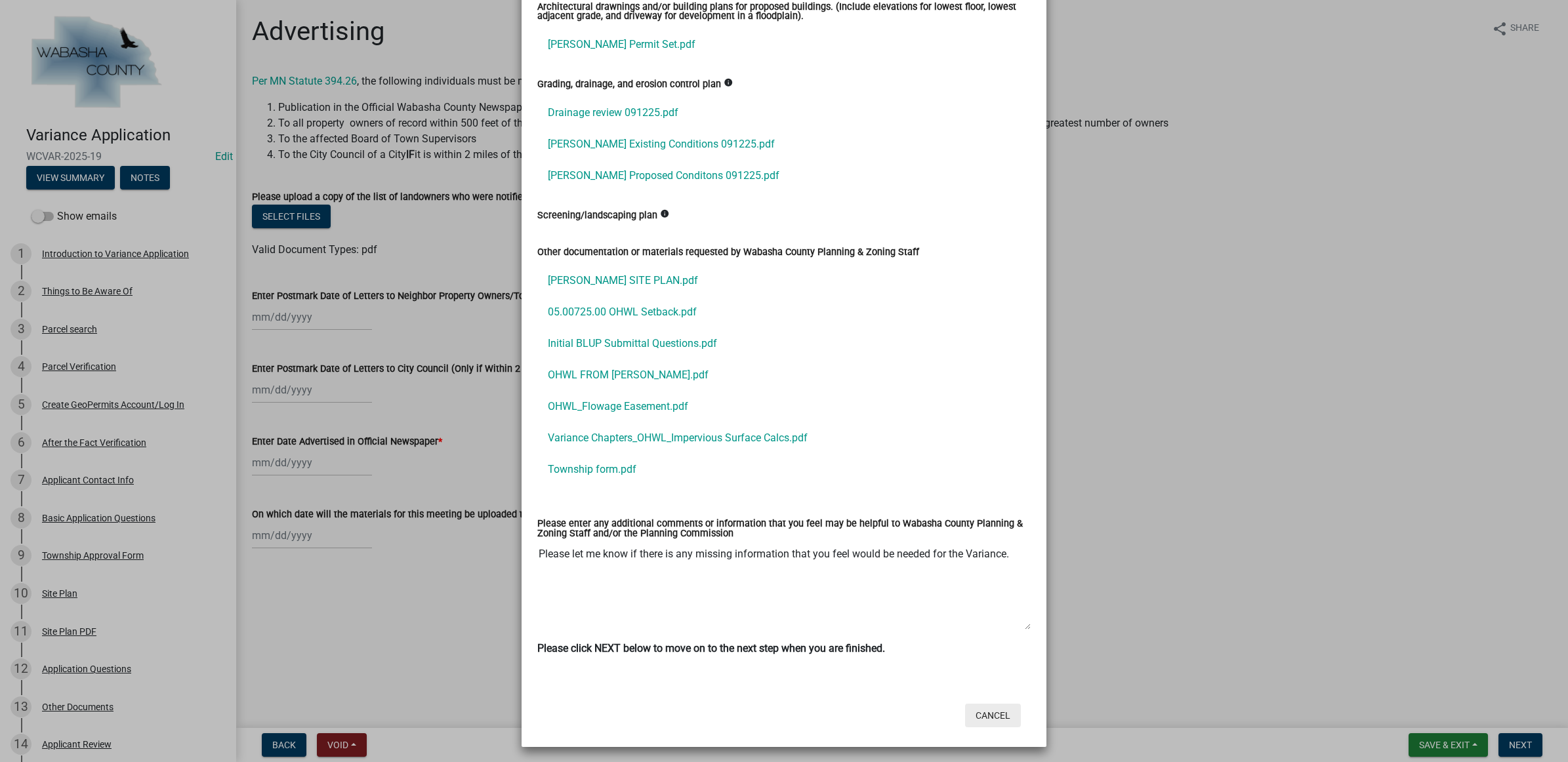
click at [995, 706] on button "Cancel" at bounding box center [992, 715] width 56 height 23
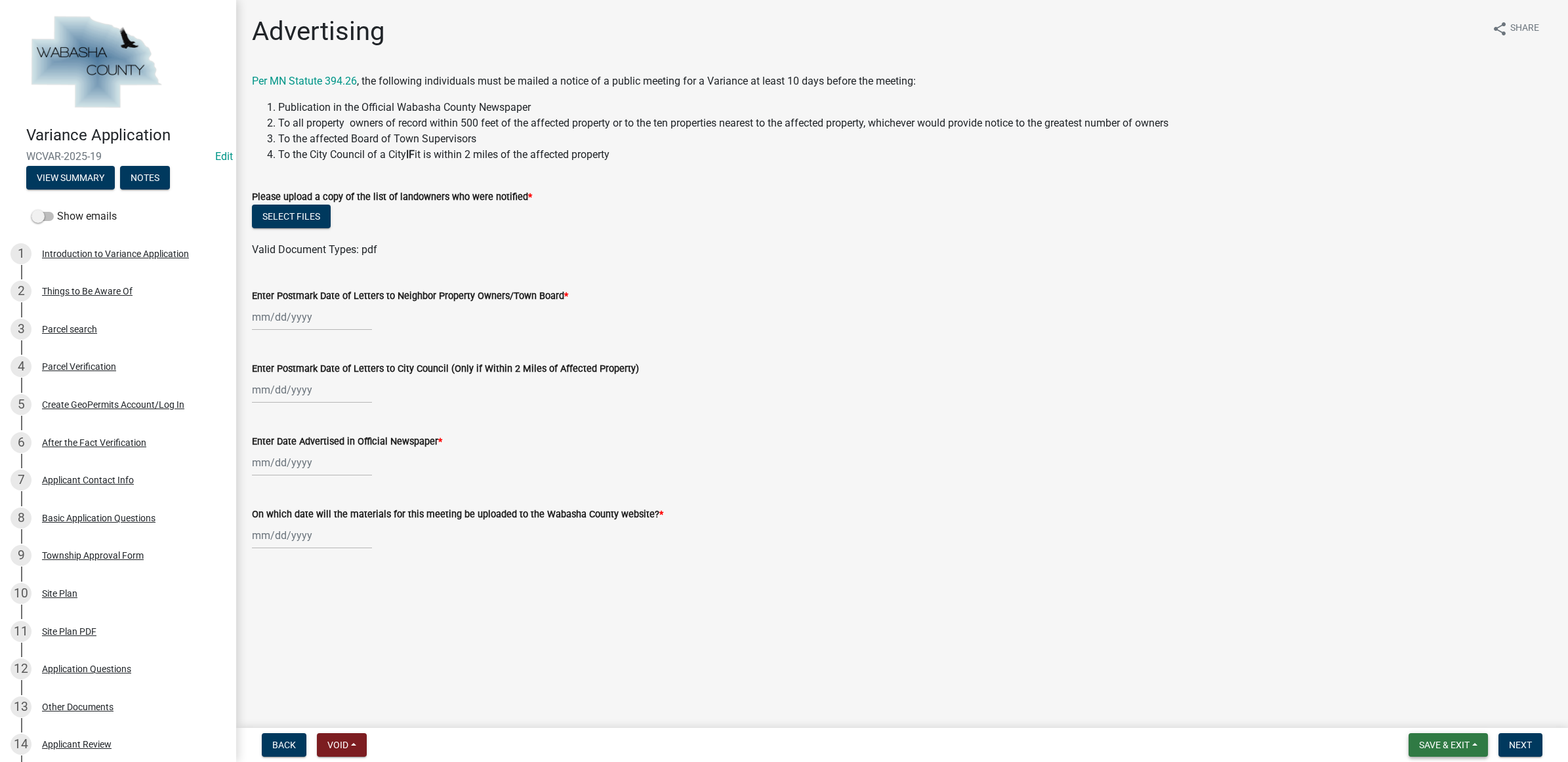
click at [1419, 748] on span "Save & Exit" at bounding box center [1444, 744] width 51 height 10
click at [1407, 717] on button "Save & Exit" at bounding box center [1435, 711] width 105 height 31
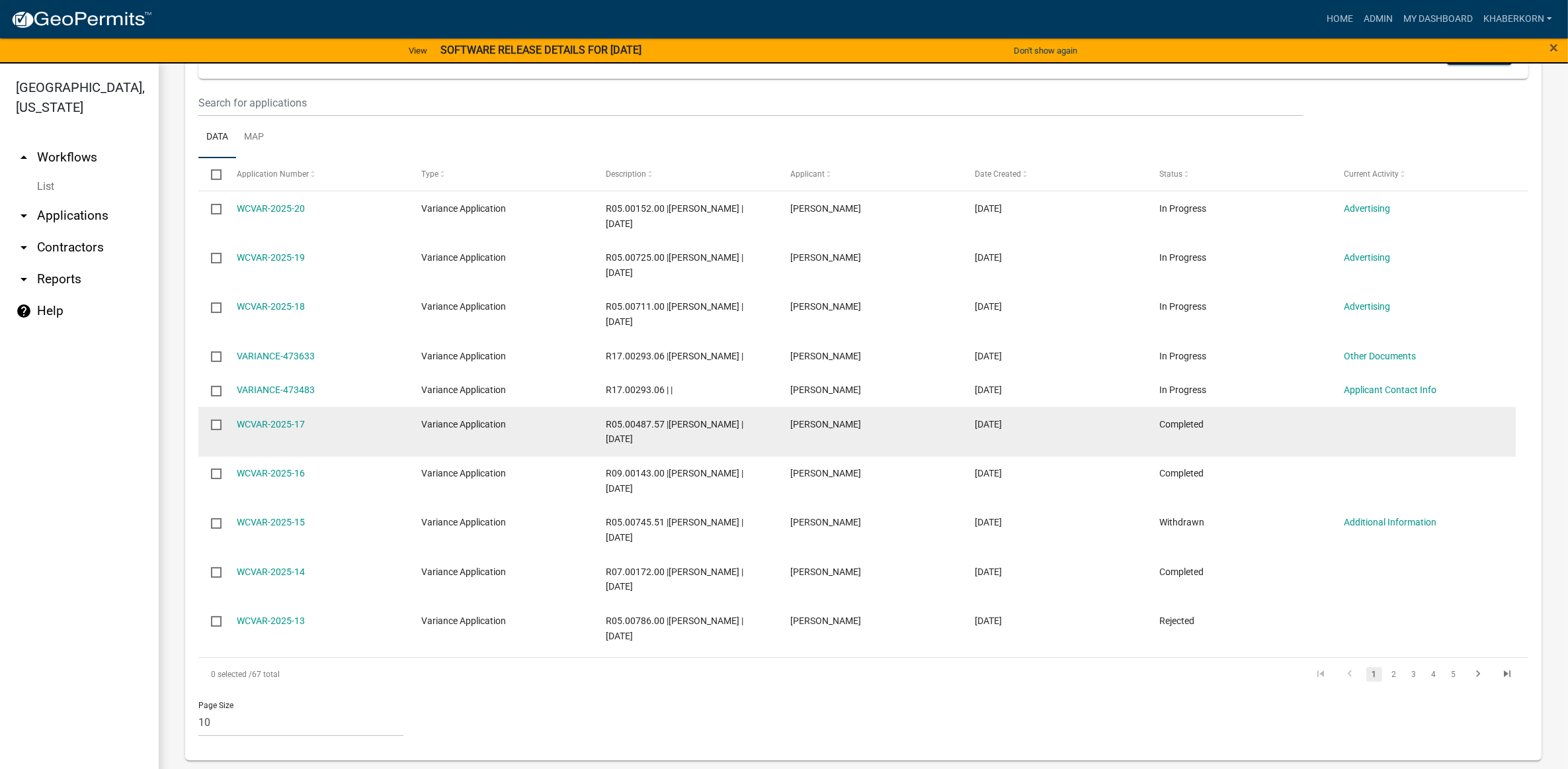
scroll to position [710, 0]
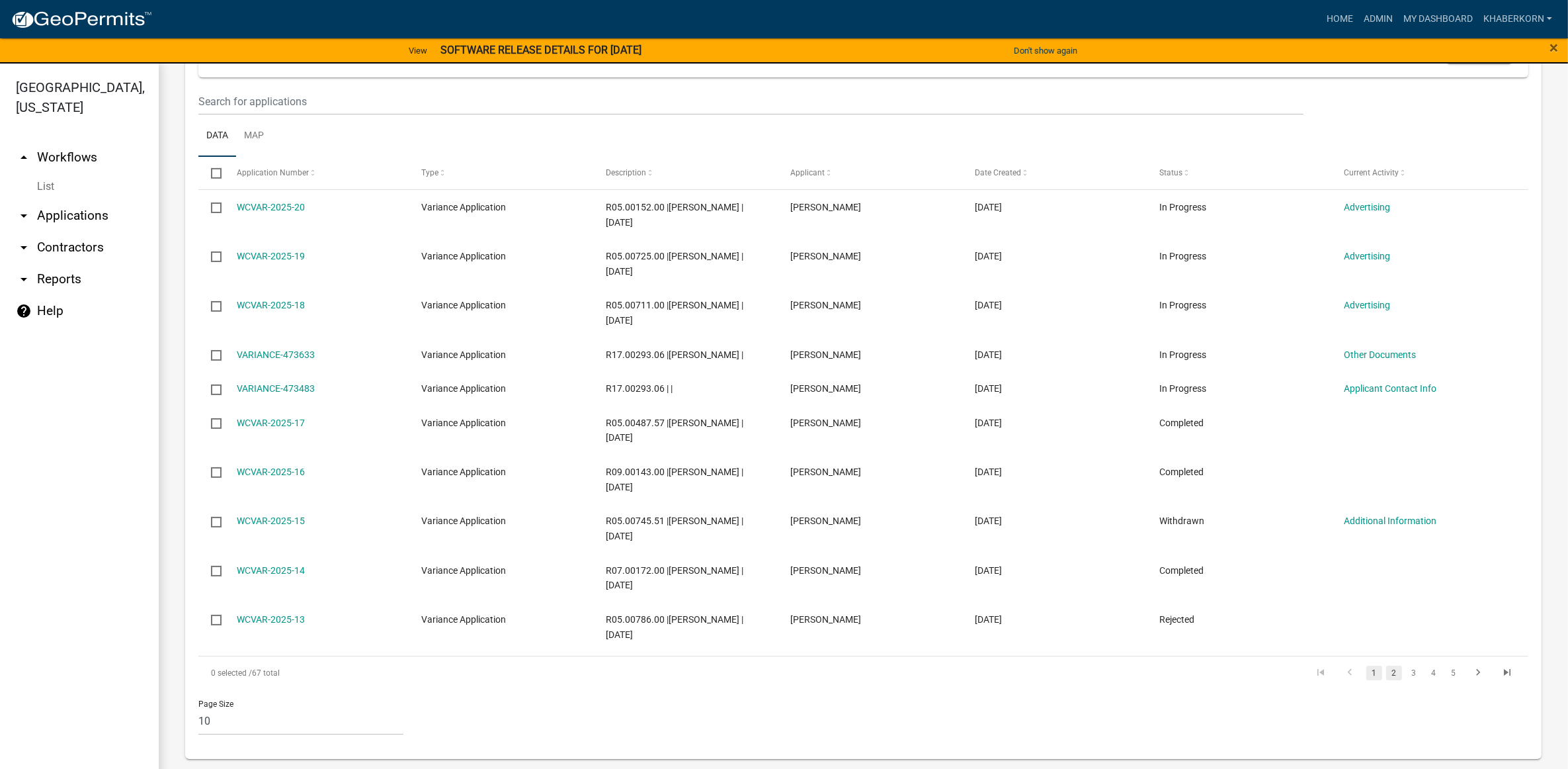
click at [1387, 672] on link "2" at bounding box center [1394, 673] width 16 height 15
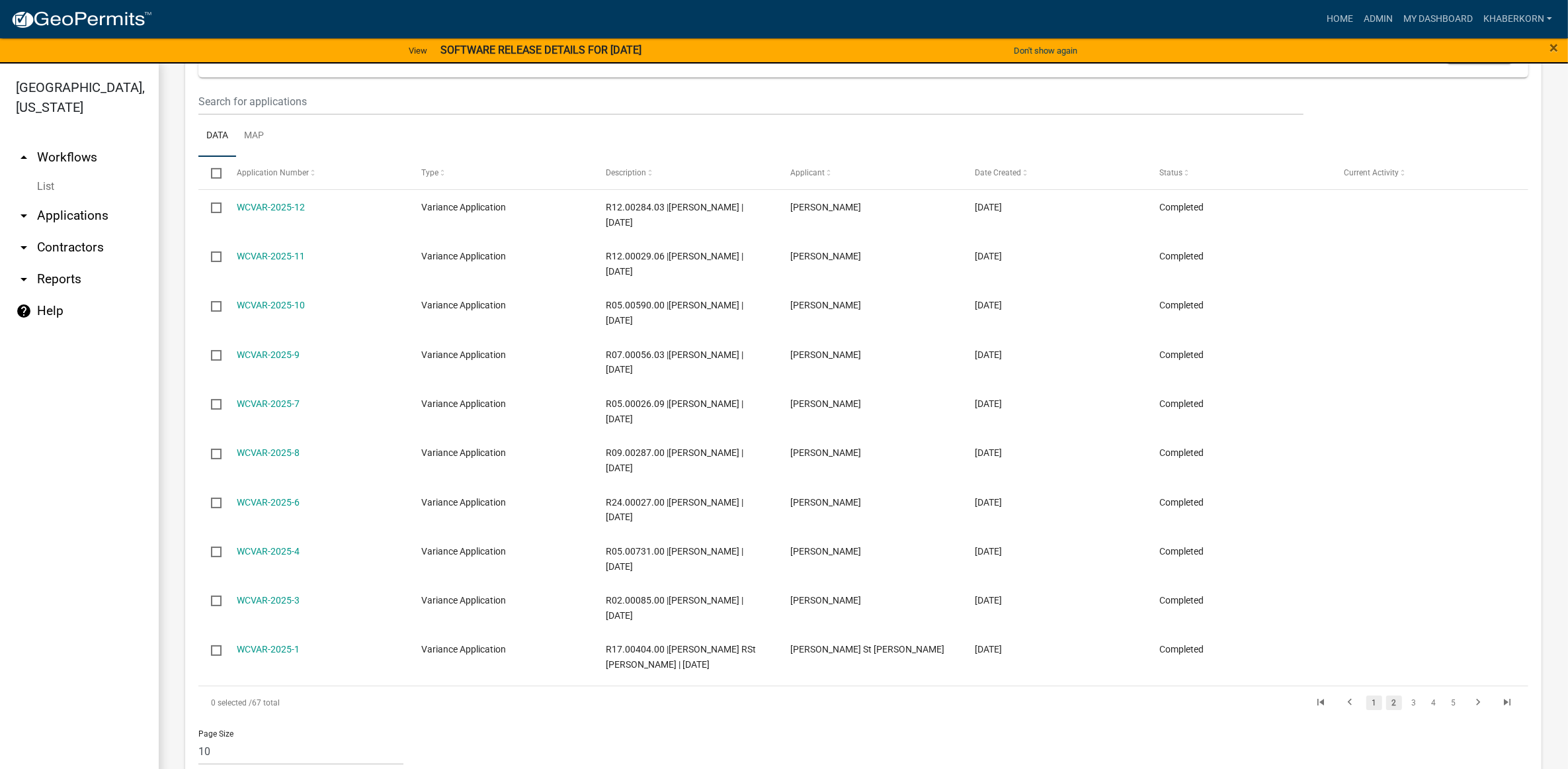
click at [1366, 706] on link "1" at bounding box center [1374, 703] width 16 height 15
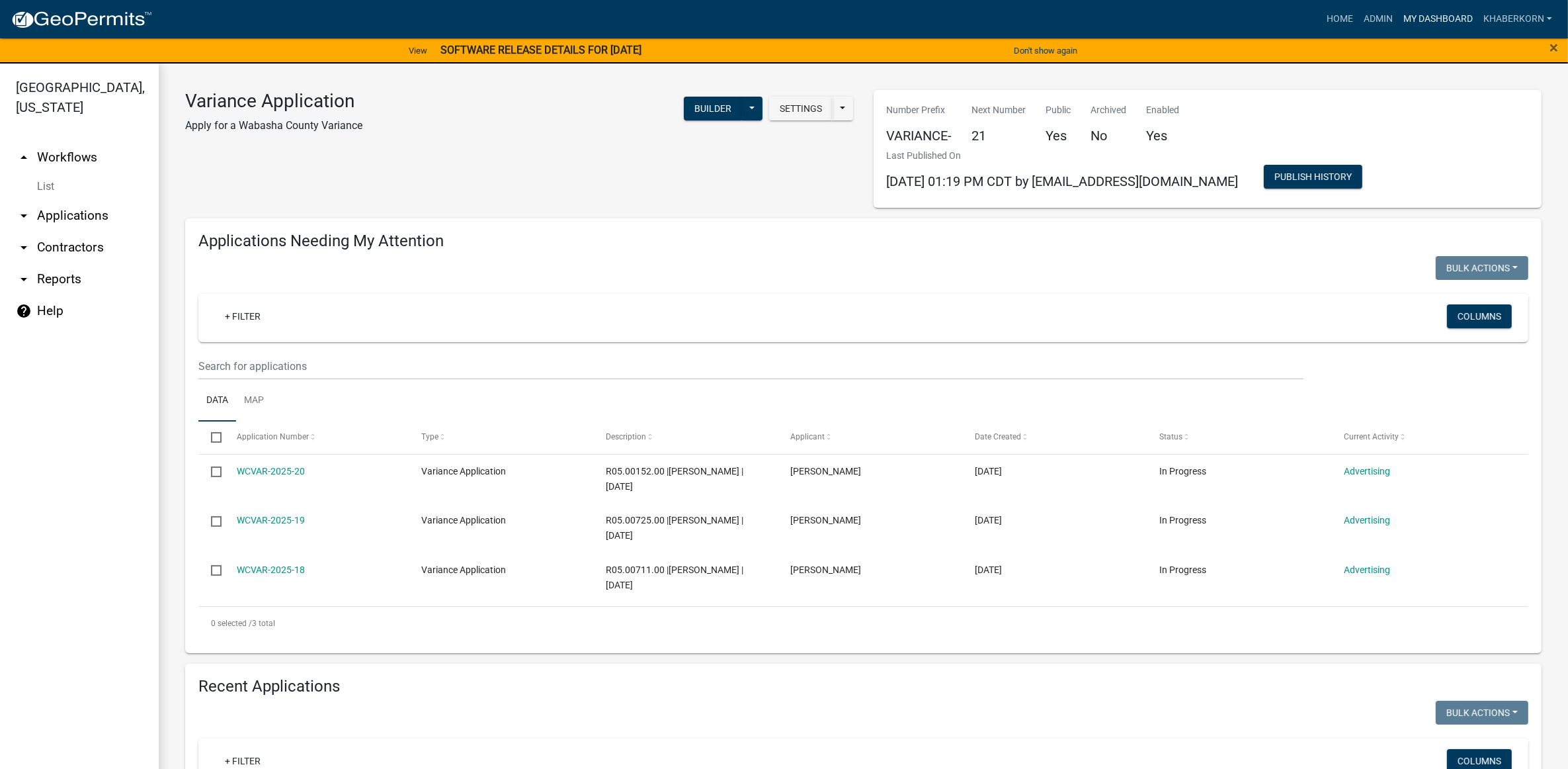
click at [1432, 17] on link "My Dashboard" at bounding box center [1438, 19] width 80 height 25
